Goal: Check status: Check status

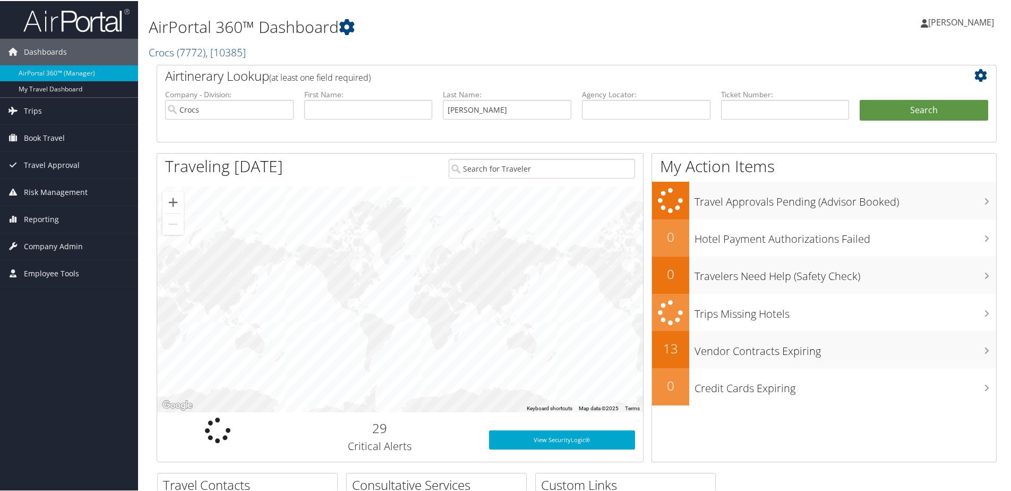
type input "[PERSON_NAME]"
click at [860, 99] on button "Search" at bounding box center [924, 109] width 129 height 21
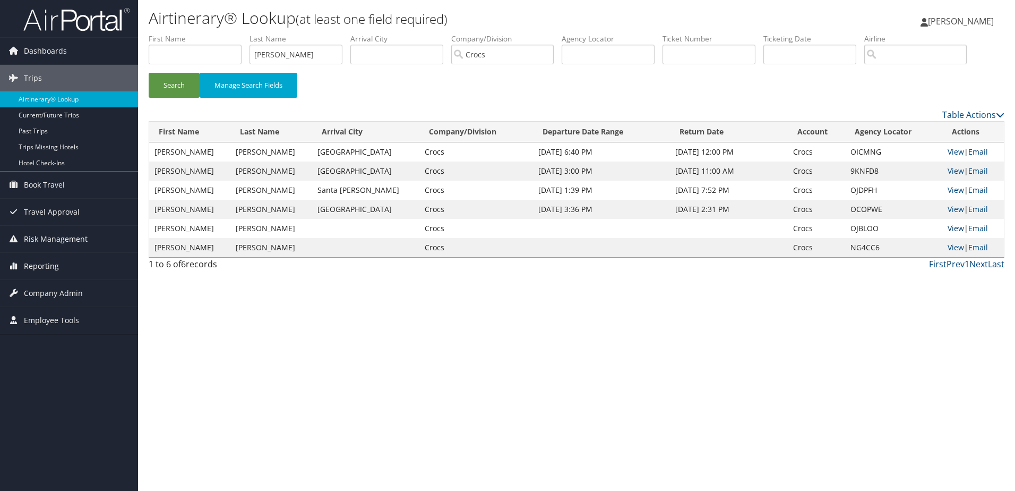
click at [948, 229] on link "View" at bounding box center [956, 228] width 16 height 10
click at [951, 245] on link "View" at bounding box center [956, 247] width 16 height 10
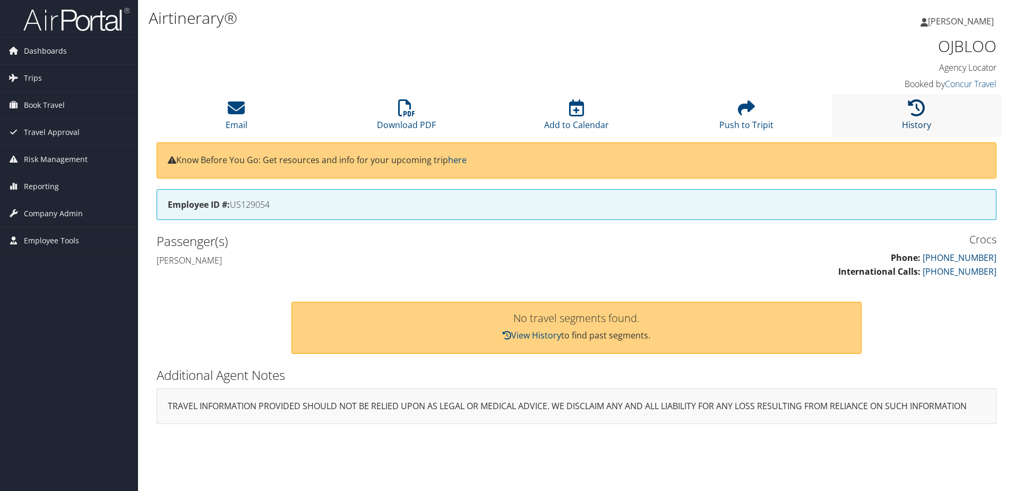
click at [927, 123] on link "History" at bounding box center [916, 117] width 29 height 25
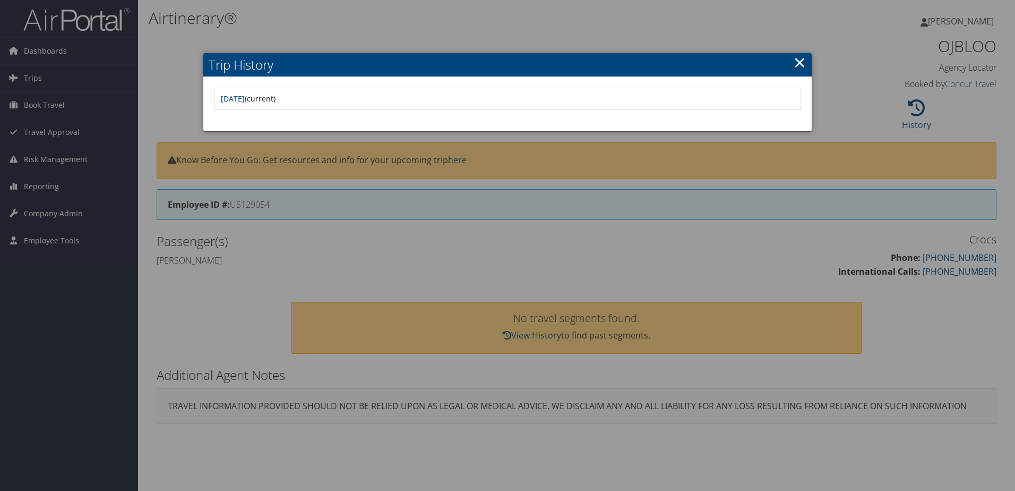
click at [273, 104] on td "Tue Sep 5 09:31:31 MDT 2023 (current)" at bounding box center [508, 98] width 584 height 19
click at [245, 96] on link "Tue Sep 5 09:31:31 MDT 2023" at bounding box center [233, 98] width 24 height 10
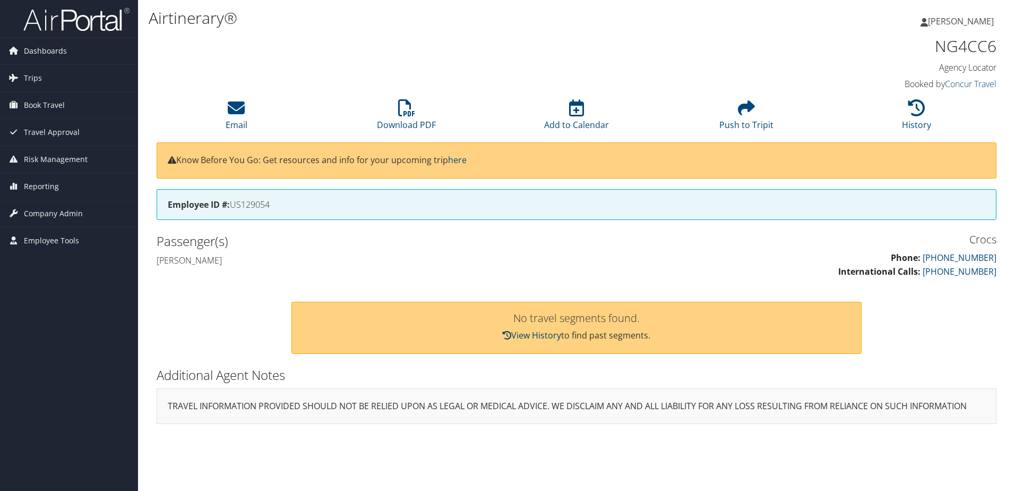
click at [521, 334] on link "View History" at bounding box center [532, 335] width 58 height 12
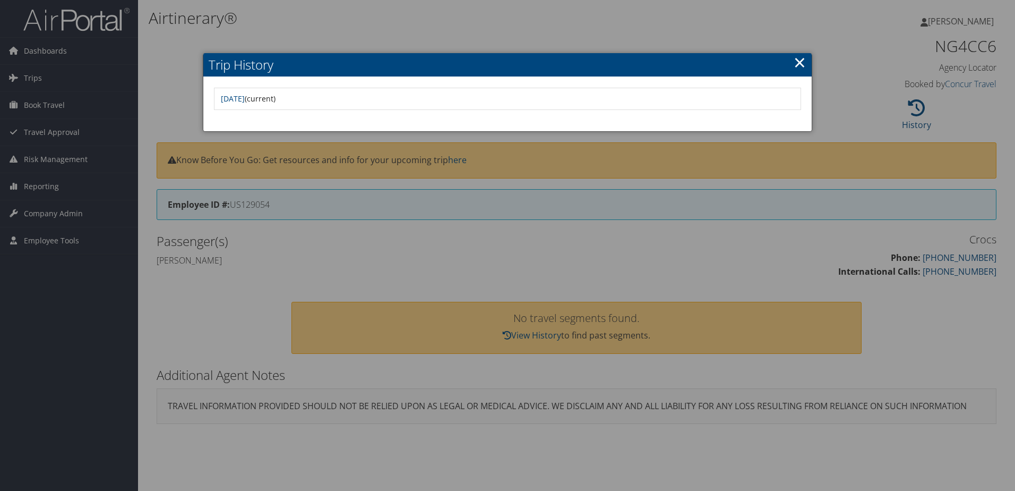
click at [798, 64] on link "×" at bounding box center [800, 62] width 12 height 21
